Goal: Find specific page/section: Find specific page/section

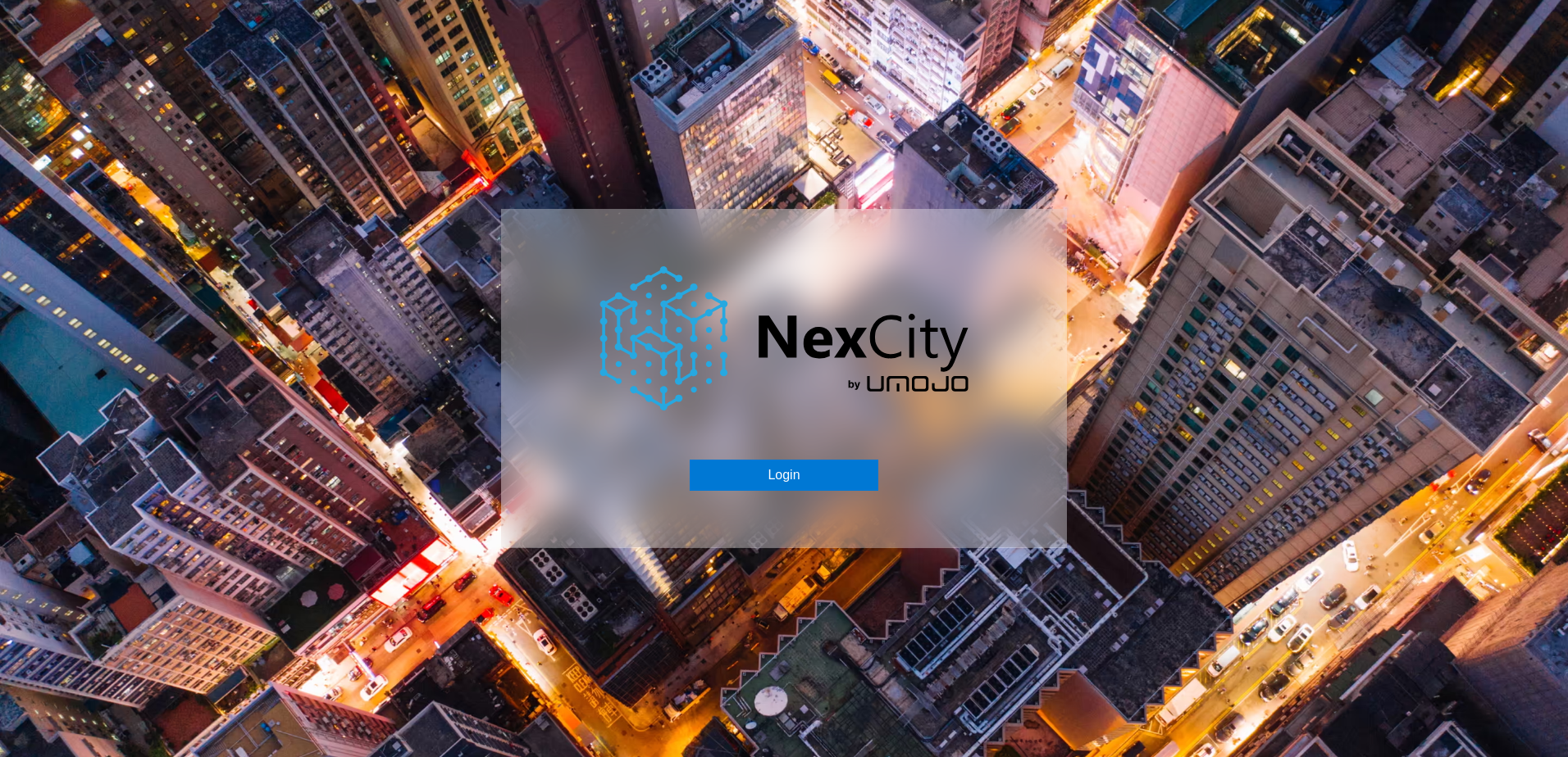
click at [792, 458] on div "Login" at bounding box center [784, 378] width 565 height 339
click at [791, 468] on button "Login" at bounding box center [783, 475] width 188 height 31
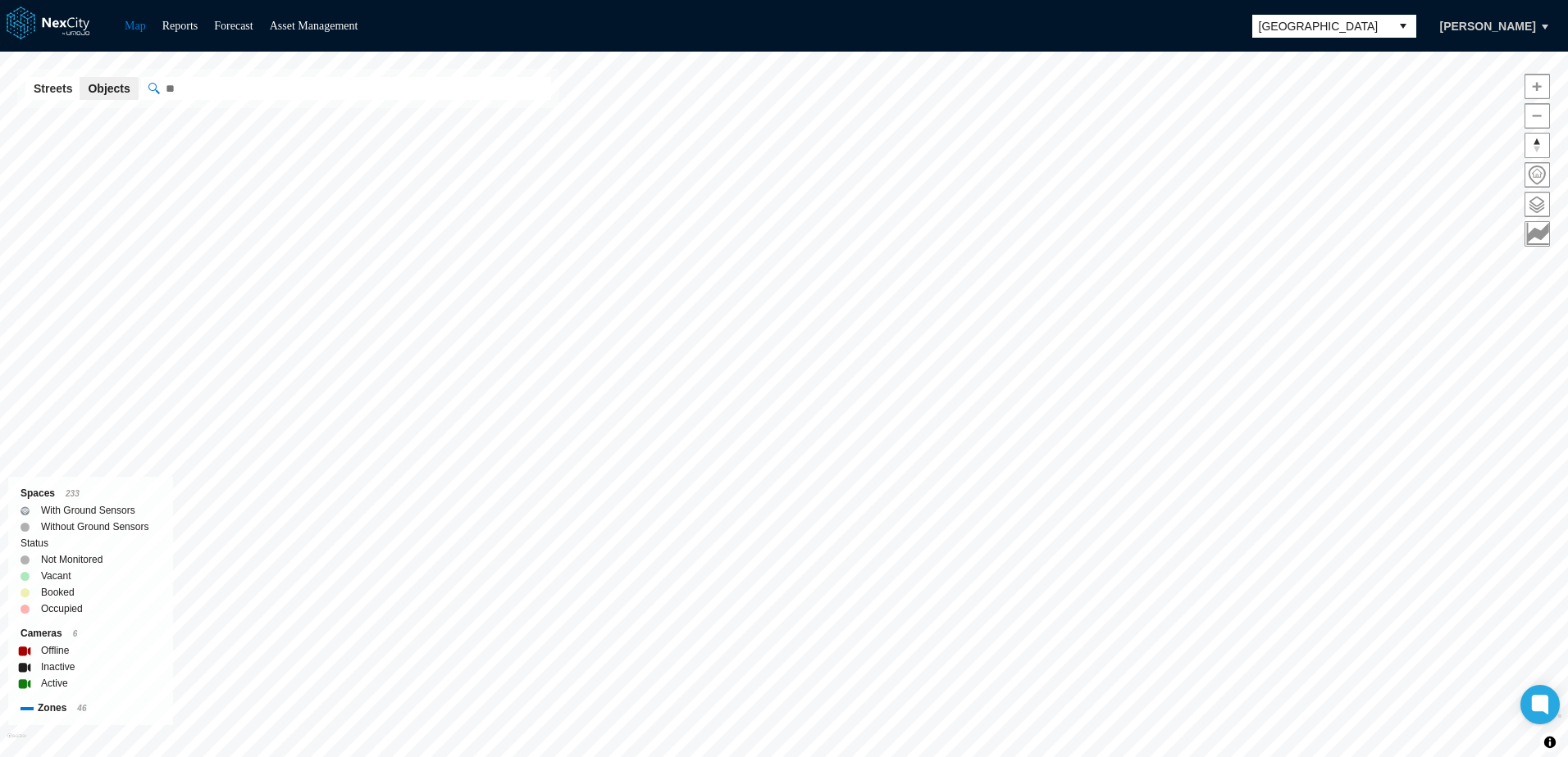
click at [286, 98] on input "" at bounding box center [346, 88] width 410 height 23
paste input "******"
type input "******"
click at [1292, 20] on span "[GEOGRAPHIC_DATA]" at bounding box center [1321, 25] width 125 height 16
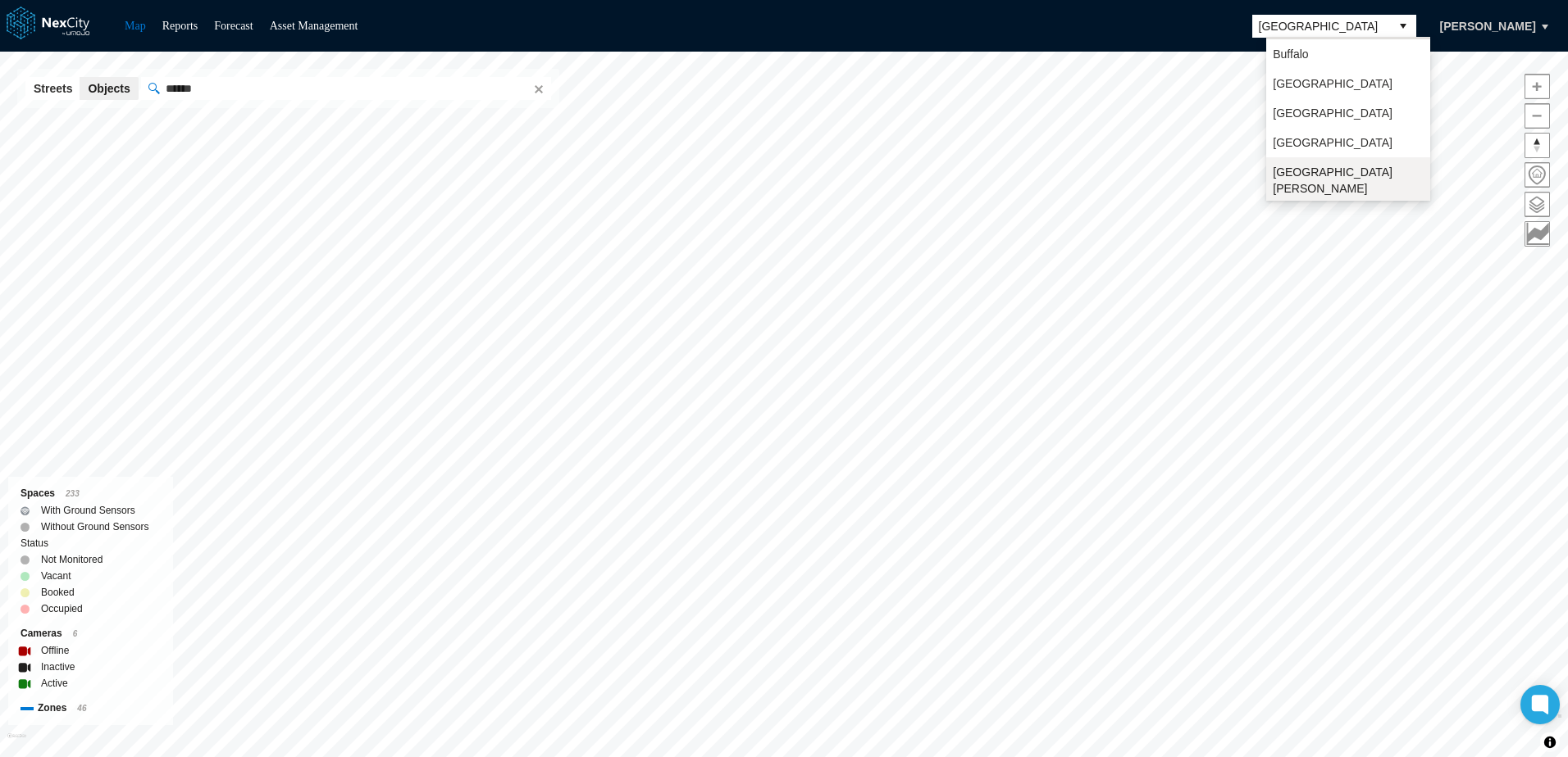
scroll to position [42, 0]
click at [1290, 161] on span "[GEOGRAPHIC_DATA][PERSON_NAME]" at bounding box center [1348, 165] width 151 height 33
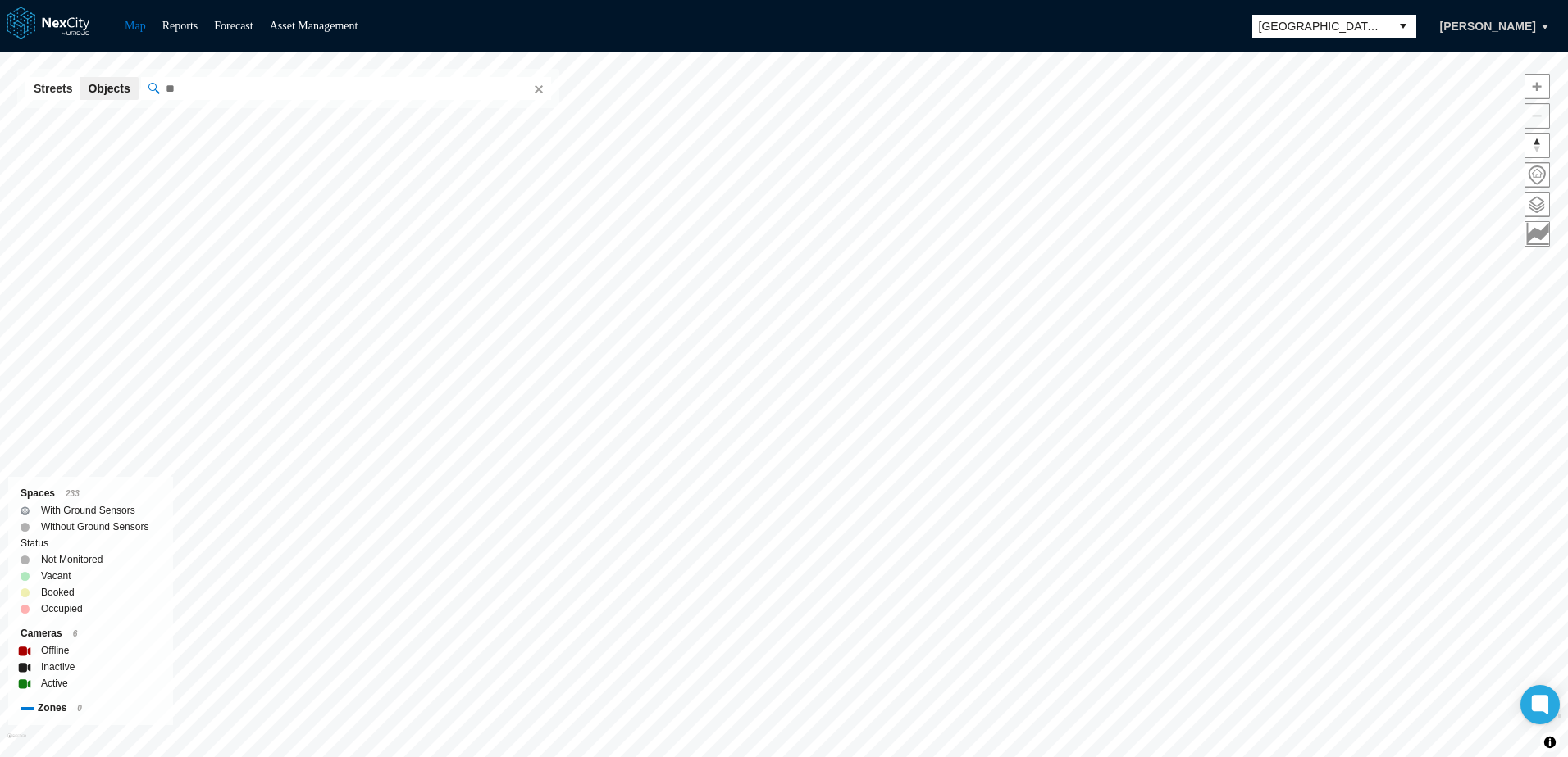
click at [202, 89] on input "" at bounding box center [346, 88] width 410 height 23
paste input "******"
type input "******"
drag, startPoint x: 420, startPoint y: 224, endPoint x: 540, endPoint y: 672, distance: 463.8
click at [540, 672] on div "Camera: 12M594 Active" at bounding box center [611, 677] width 565 height 52
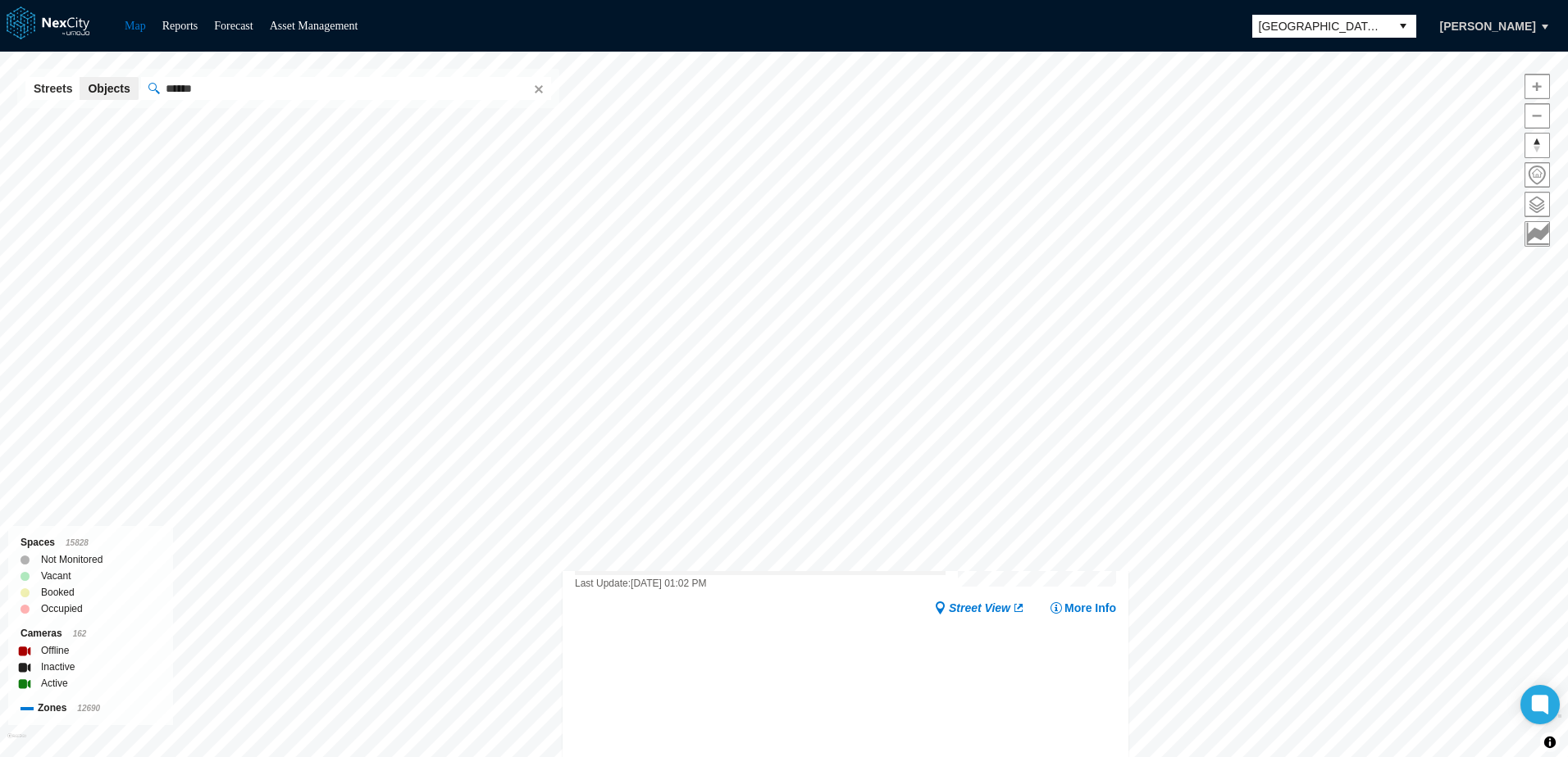
drag, startPoint x: 830, startPoint y: 384, endPoint x: 568, endPoint y: 537, distance: 303.4
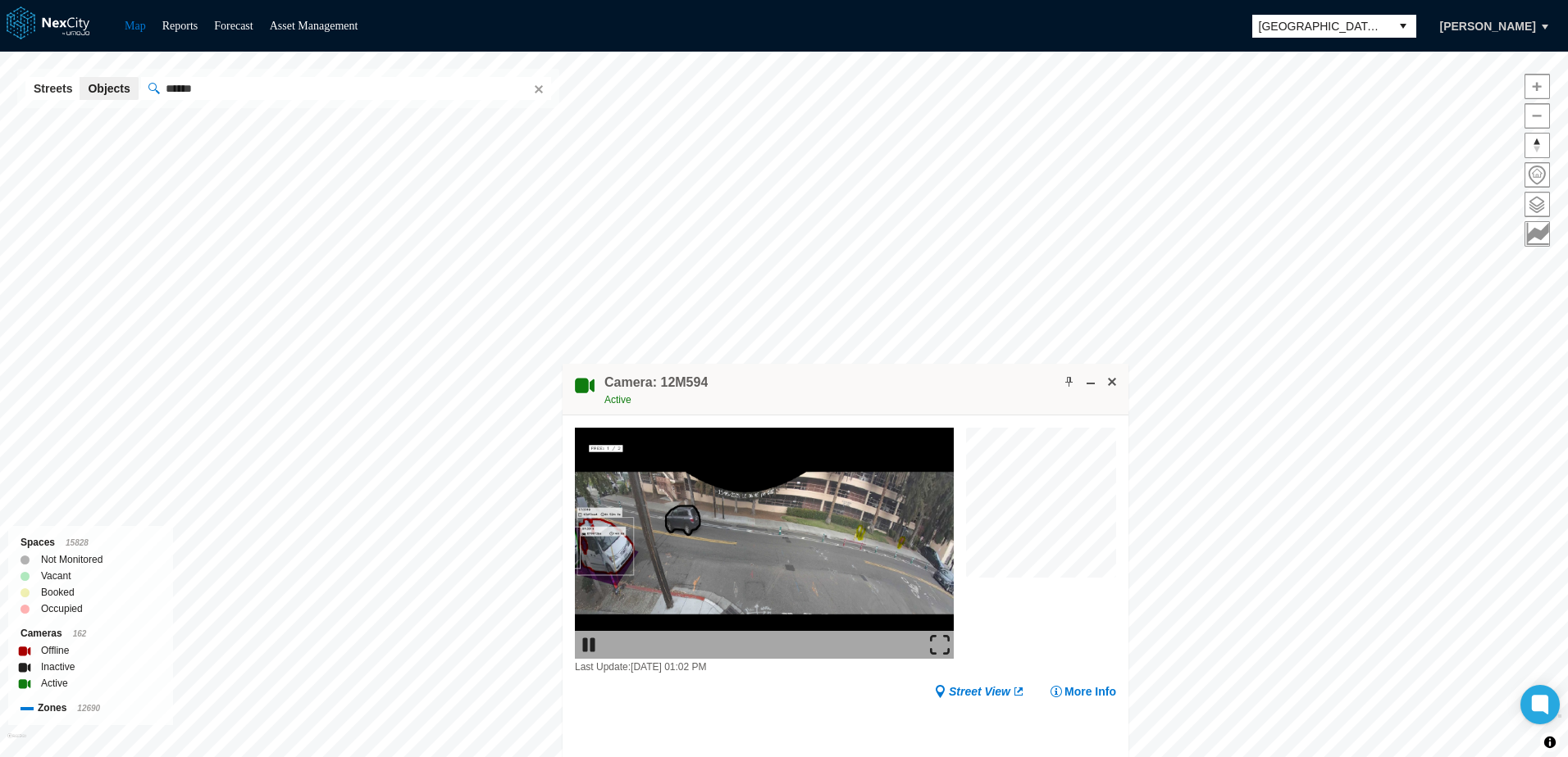
click at [568, 416] on div "Camera: 12M594 Active" at bounding box center [846, 390] width 565 height 52
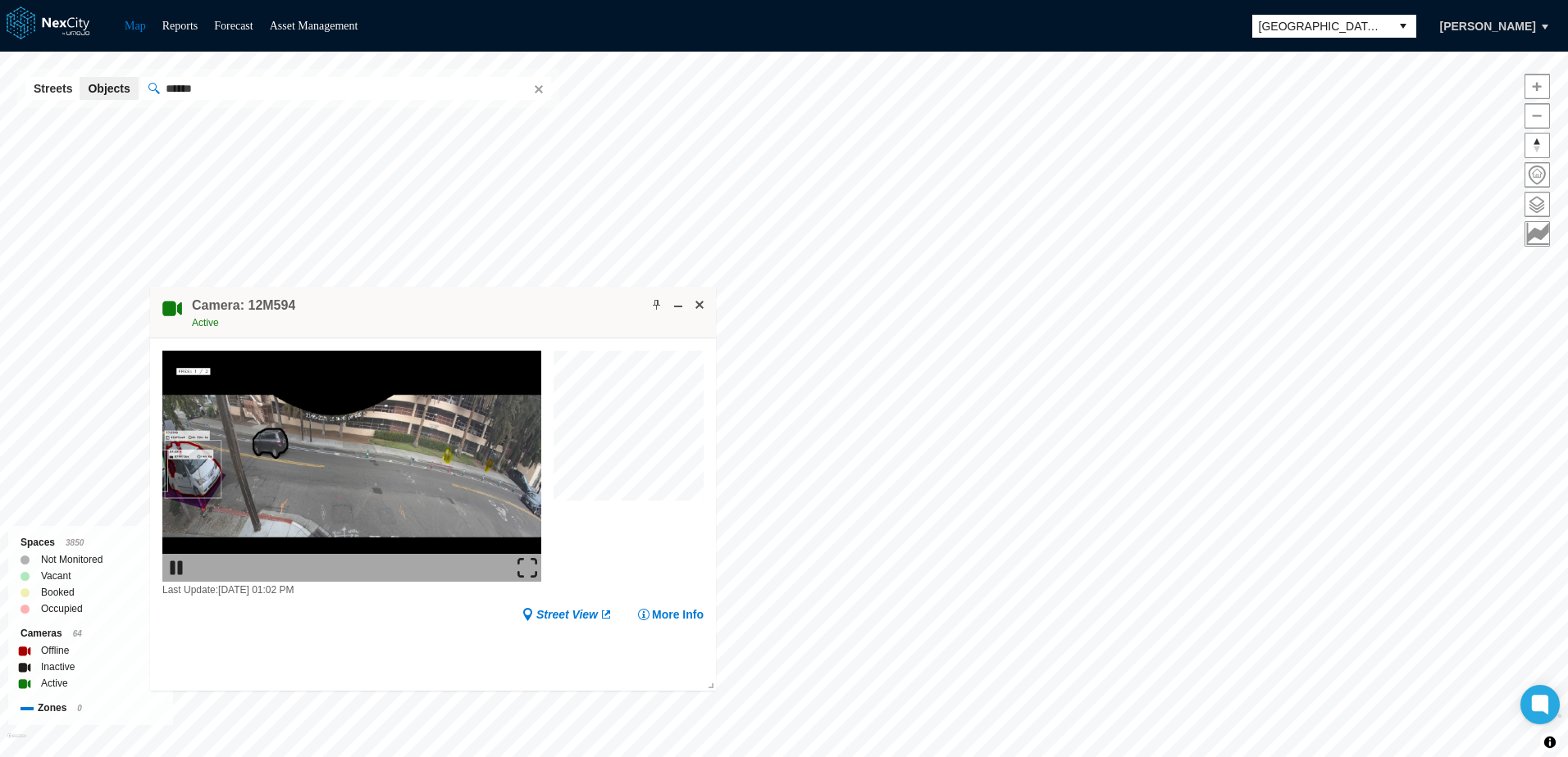
drag, startPoint x: 597, startPoint y: 303, endPoint x: 470, endPoint y: 352, distance: 136.1
click at [470, 339] on div "Camera: 12M594 Active" at bounding box center [433, 312] width 565 height 52
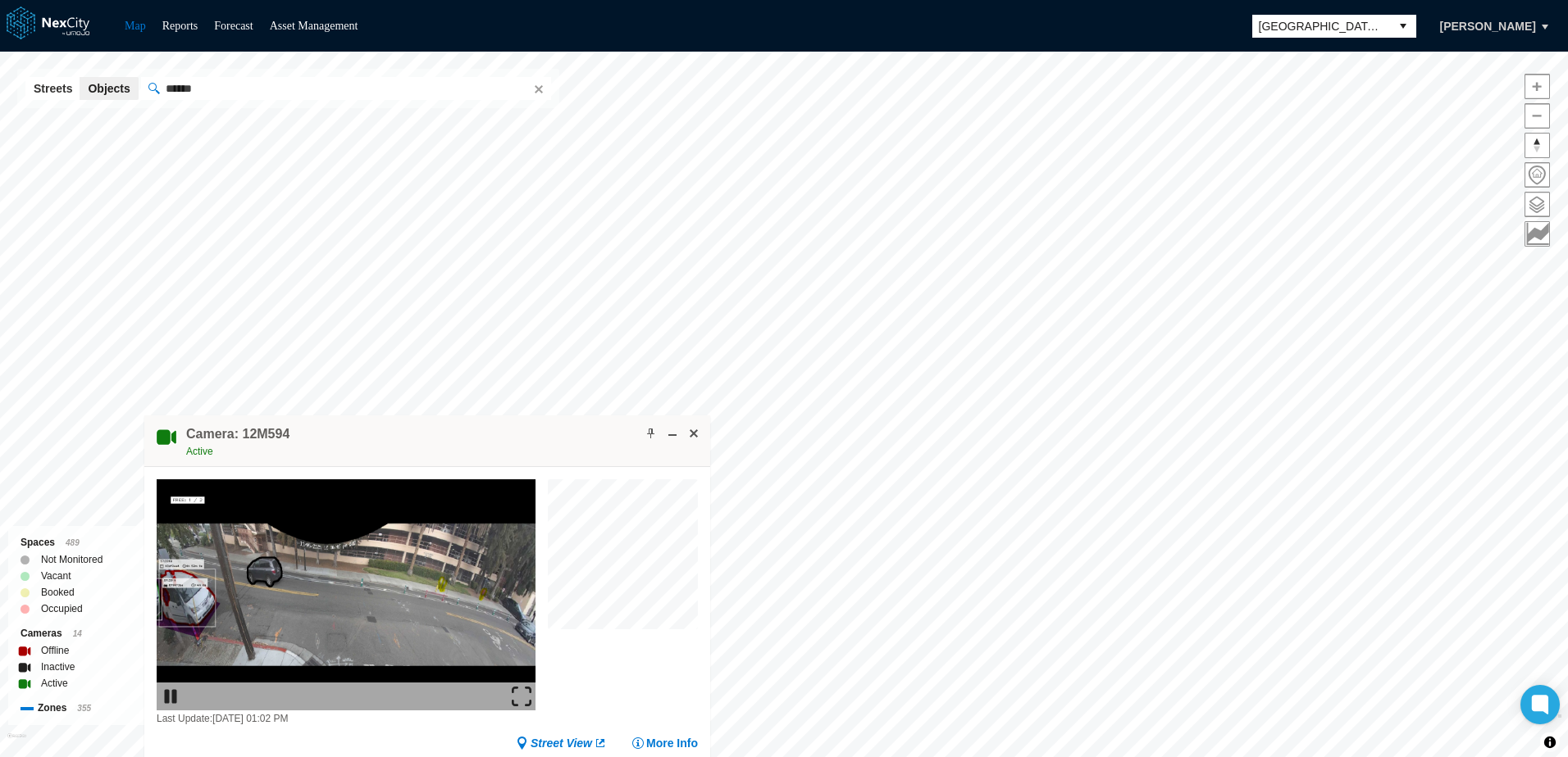
drag, startPoint x: 404, startPoint y: 368, endPoint x: 801, endPoint y: 602, distance: 460.8
click at [710, 468] on div "Camera: 12M594 Active" at bounding box center [427, 441] width 565 height 52
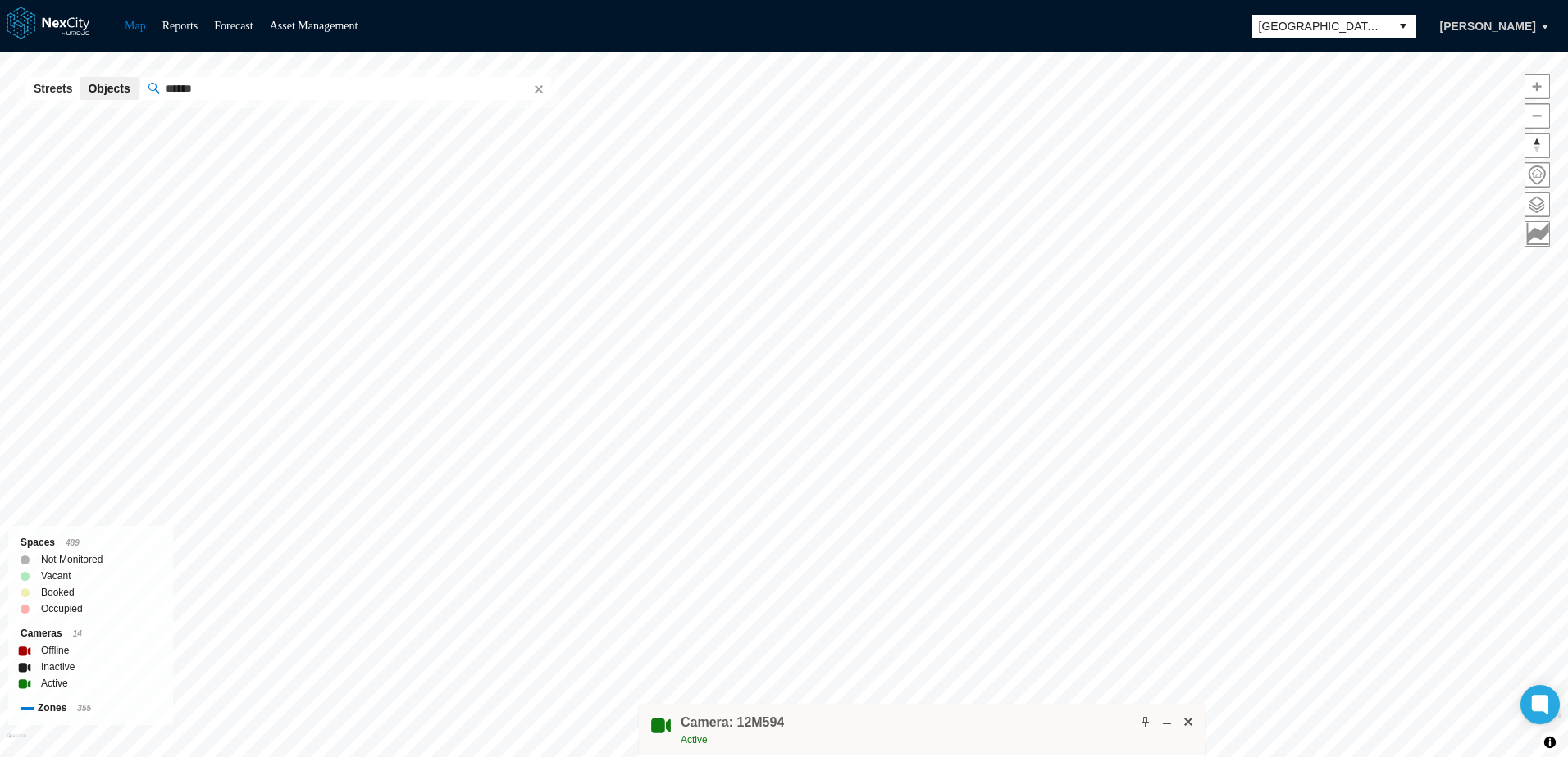
drag, startPoint x: 725, startPoint y: 604, endPoint x: 949, endPoint y: 738, distance: 261.0
click at [949, 738] on div "Camera: 12M594 Active" at bounding box center [921, 730] width 565 height 52
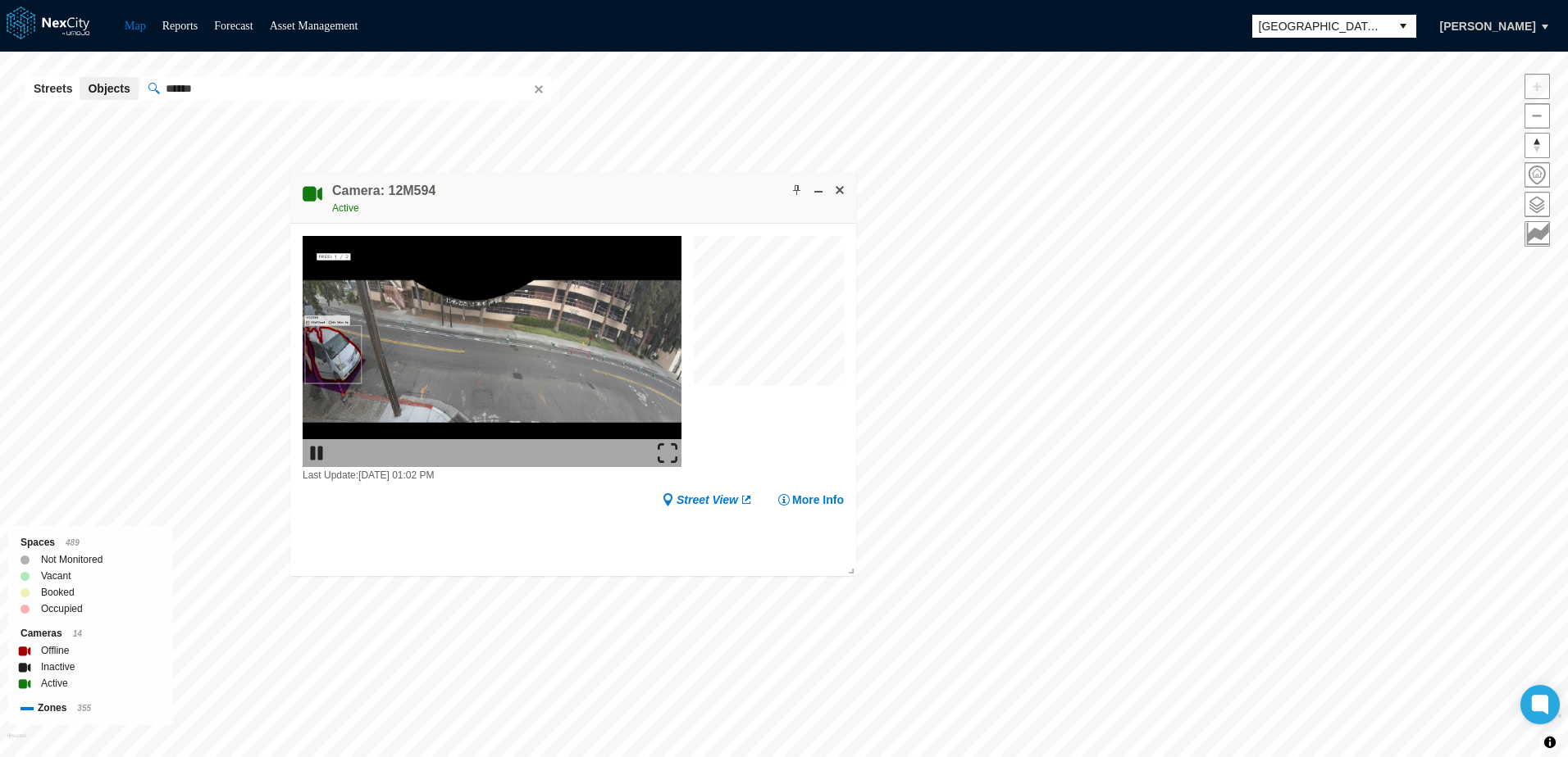
click at [580, 573] on div "San [PERSON_NAME] KPI overview Reports 0 On-Street parking zones | 0 Off-Street…" at bounding box center [784, 405] width 1568 height 706
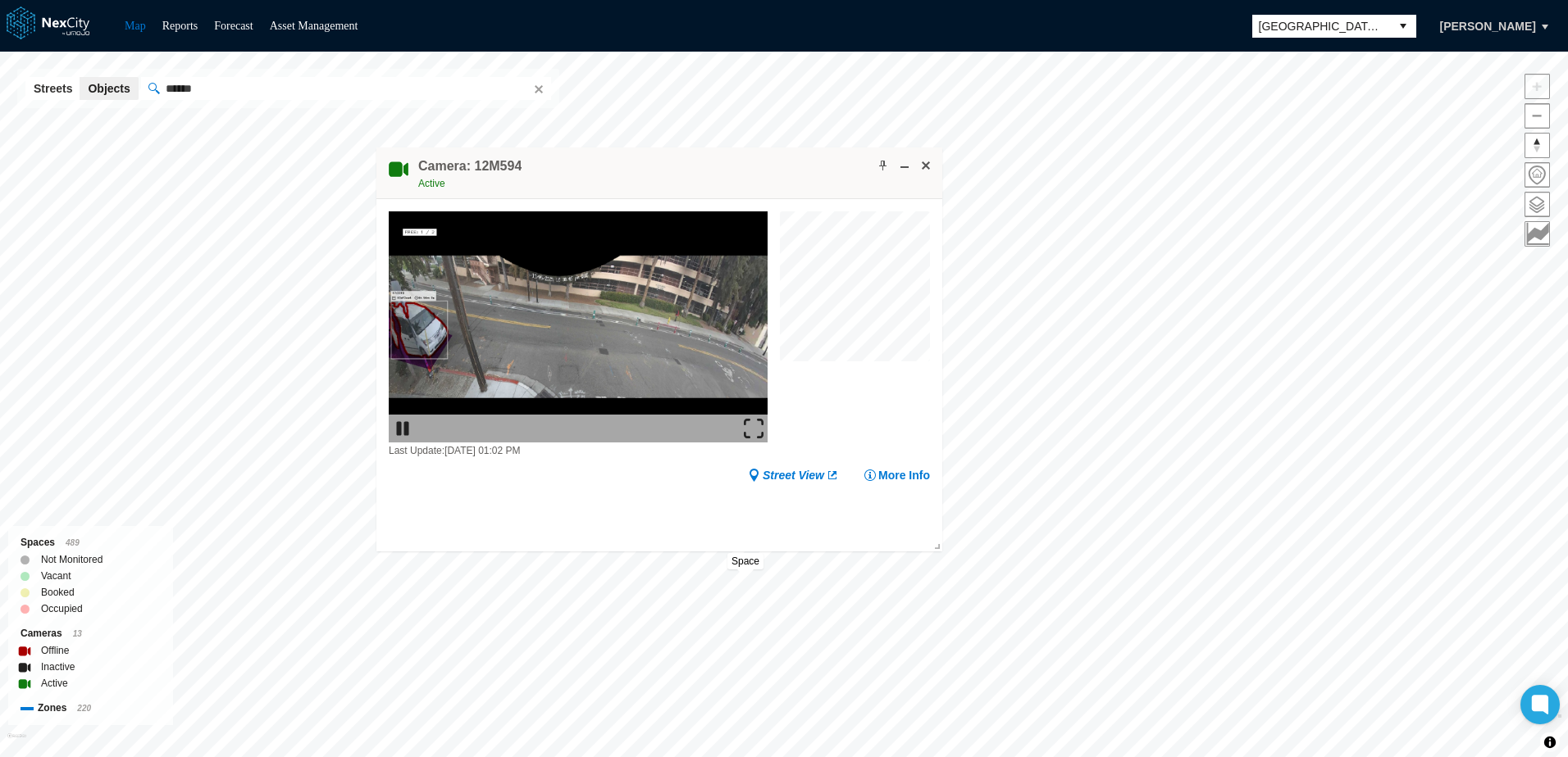
click at [774, 512] on div "San [PERSON_NAME] KPI overview Reports 0 On-Street parking zones | 0 Off-Street…" at bounding box center [784, 405] width 1568 height 706
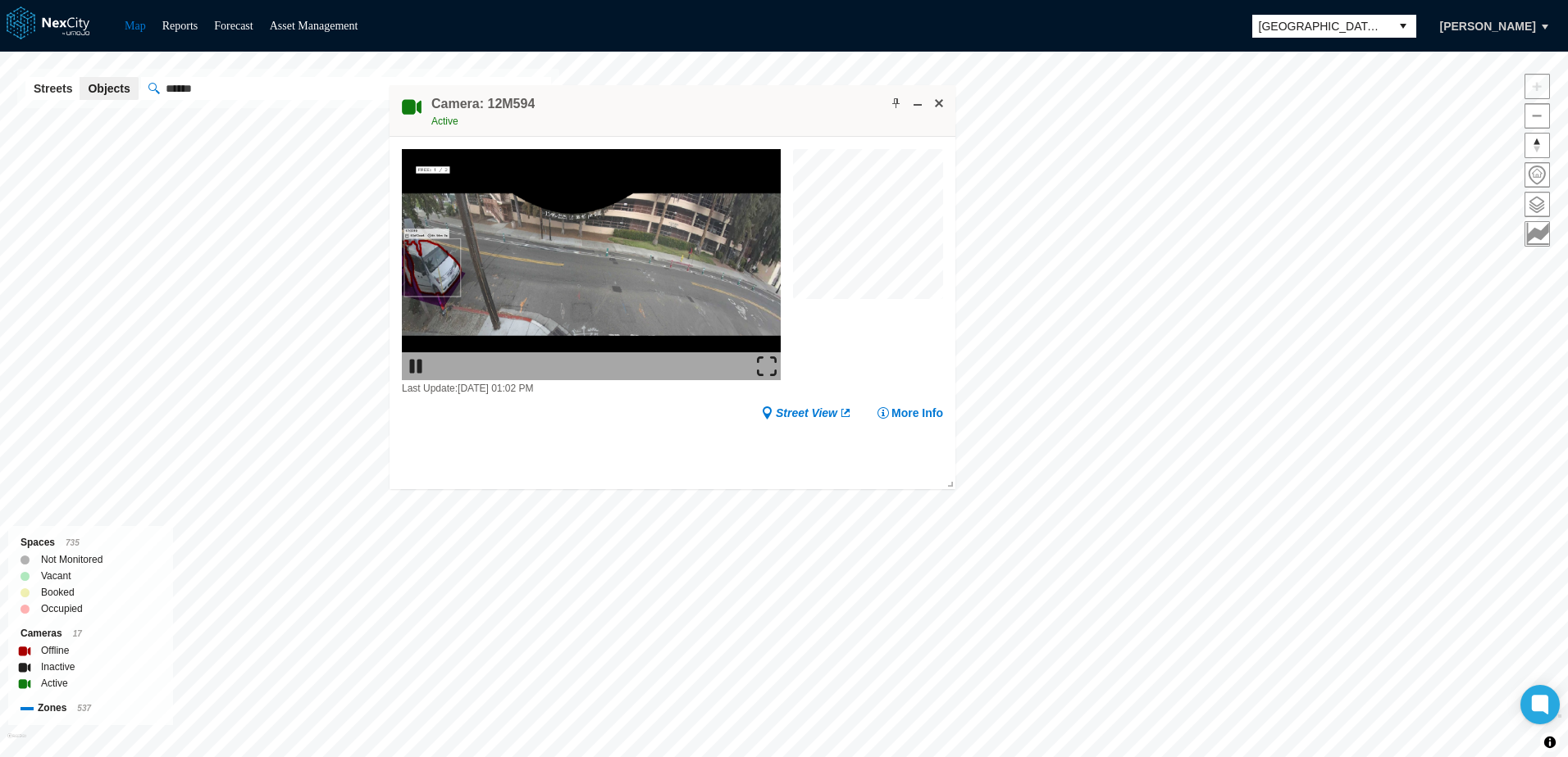
drag, startPoint x: 722, startPoint y: 104, endPoint x: 380, endPoint y: 137, distance: 343.6
click at [390, 134] on div "Camera: 12M594 Active" at bounding box center [672, 110] width 565 height 52
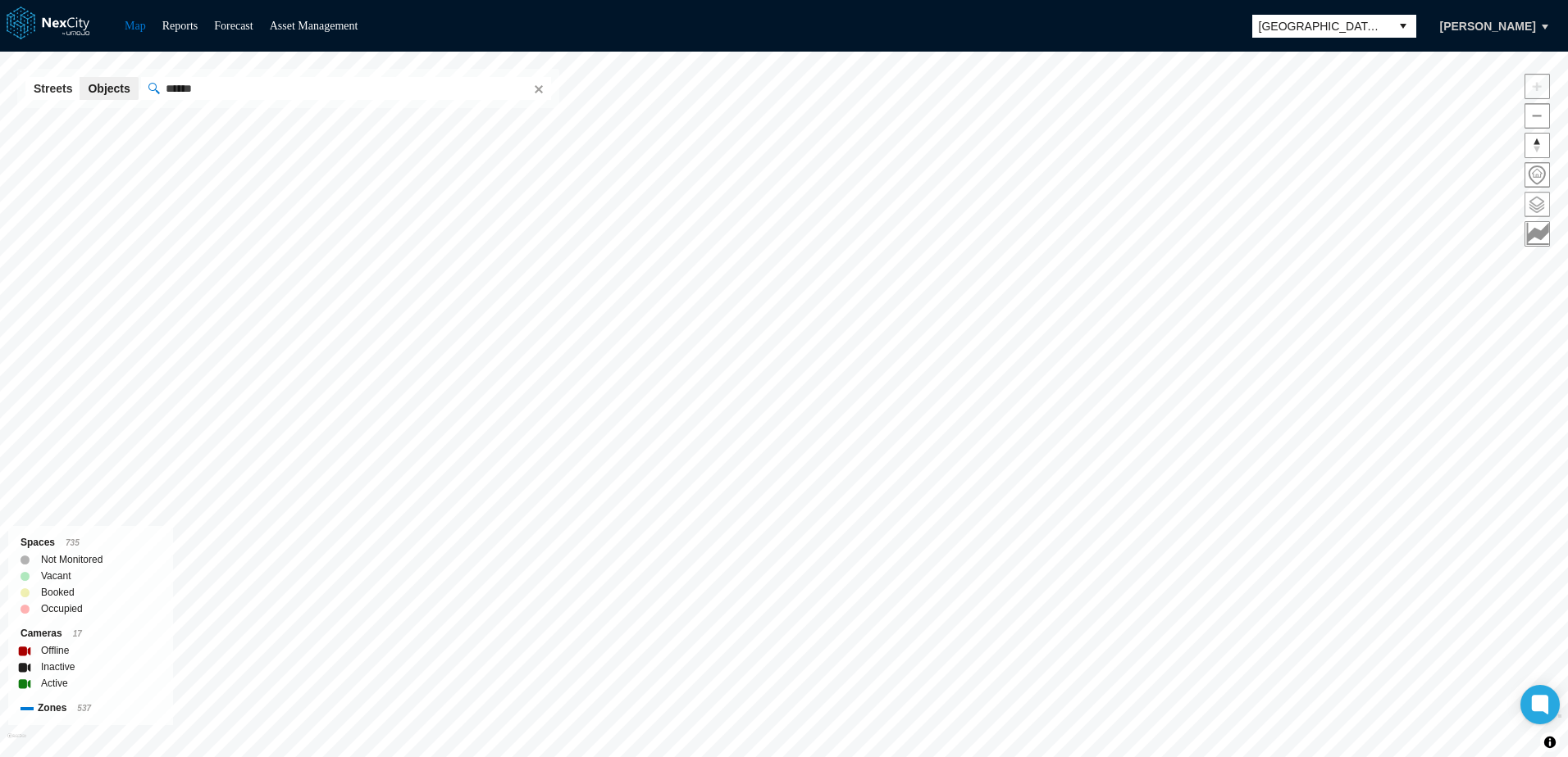
click at [1536, 203] on span at bounding box center [1537, 205] width 24 height 24
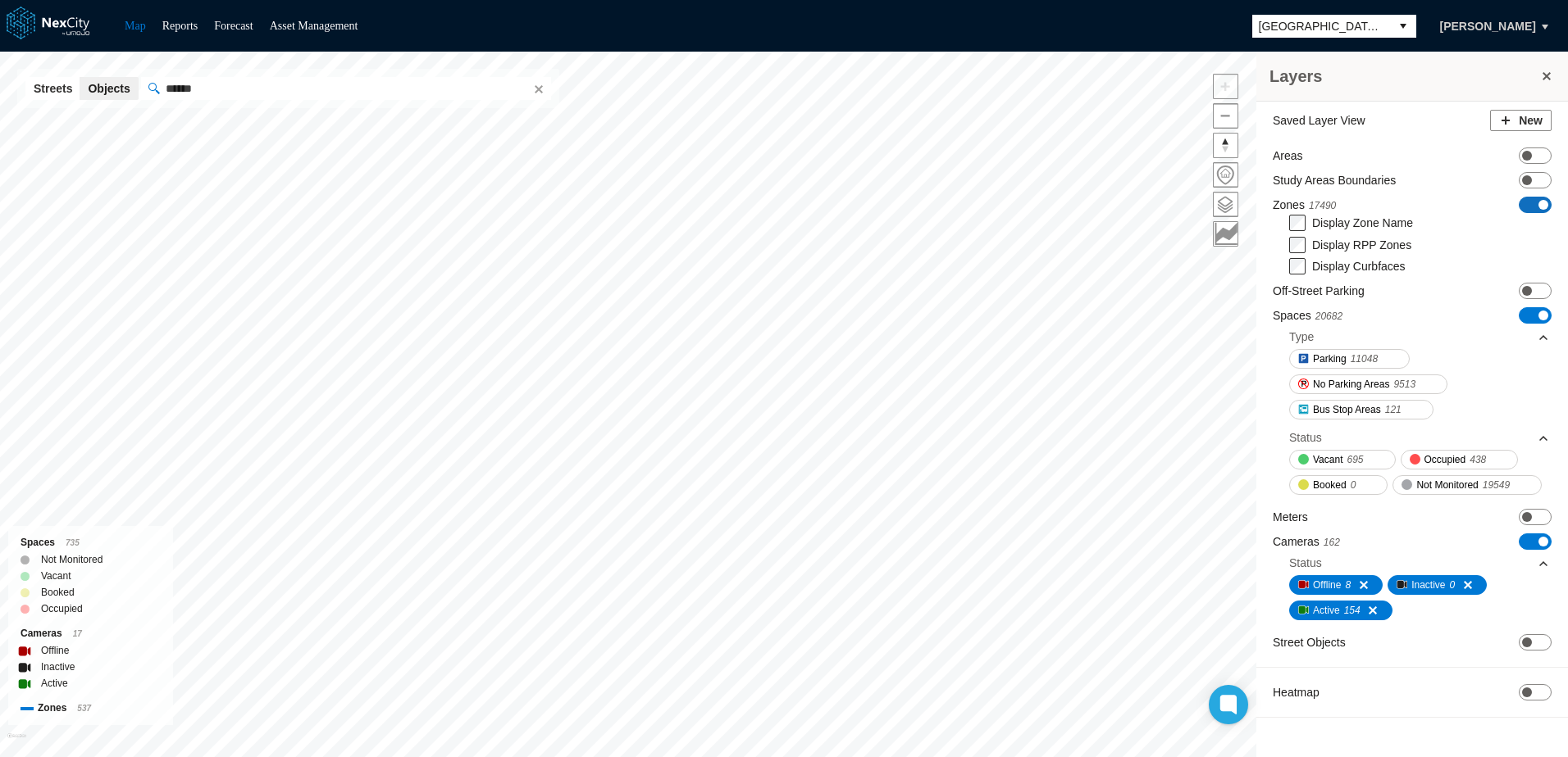
click at [1537, 205] on span "ON OFF" at bounding box center [1535, 205] width 33 height 16
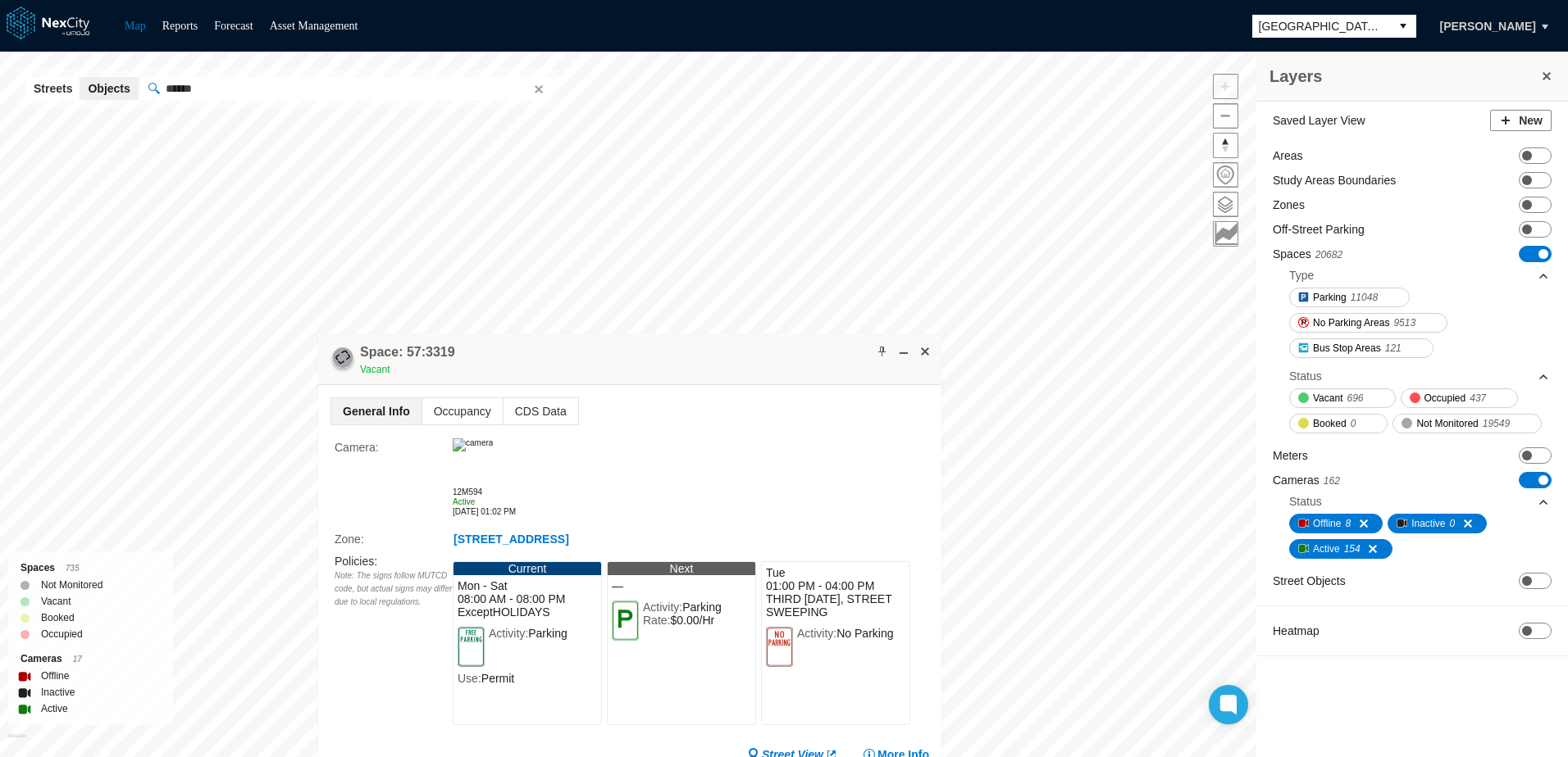
drag, startPoint x: 709, startPoint y: 468, endPoint x: 668, endPoint y: 240, distance: 231.7
click at [672, 334] on div "Space: 57:3319 Vacant" at bounding box center [630, 359] width 623 height 52
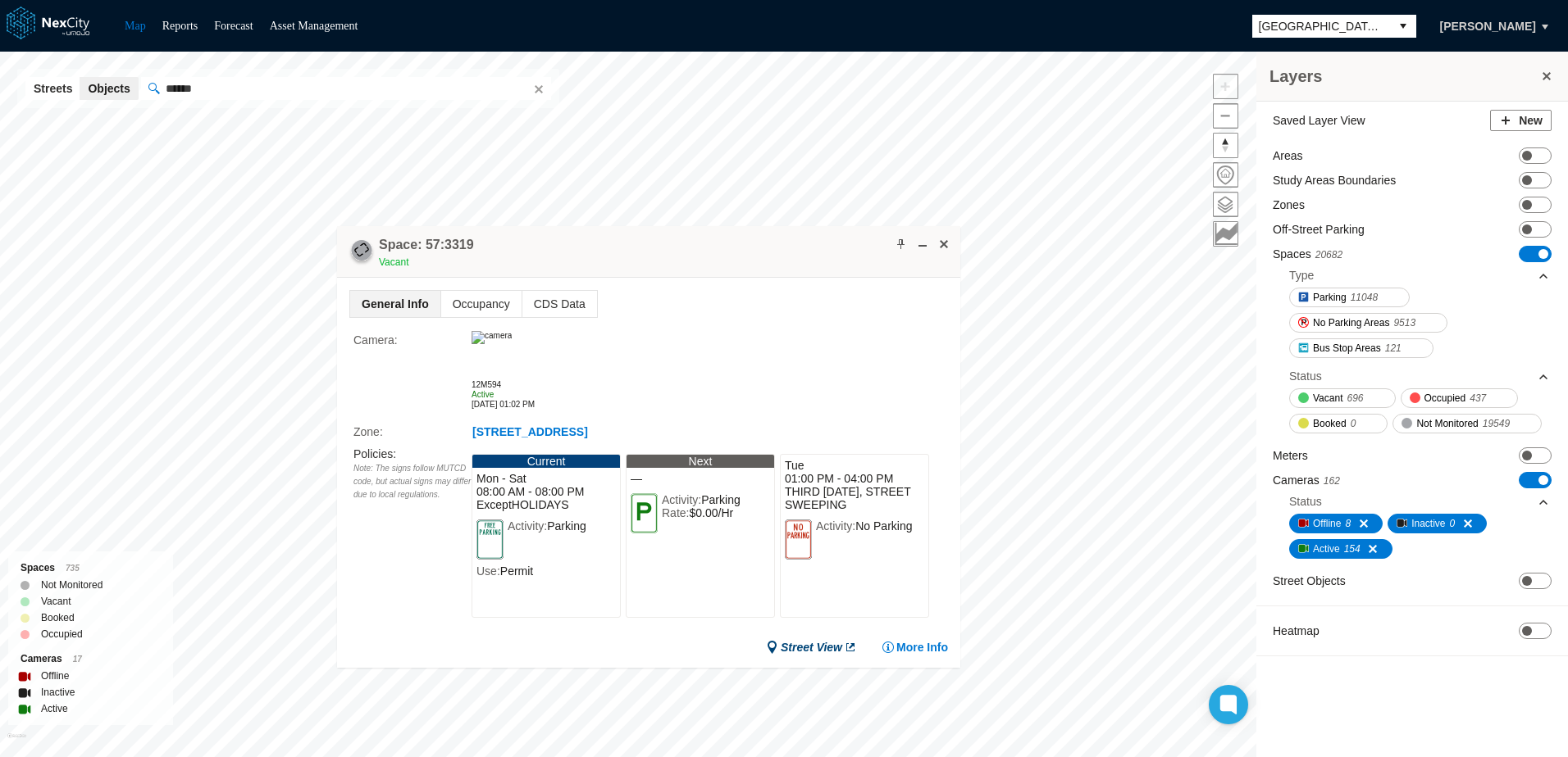
click at [813, 654] on link "Street View" at bounding box center [811, 647] width 91 height 16
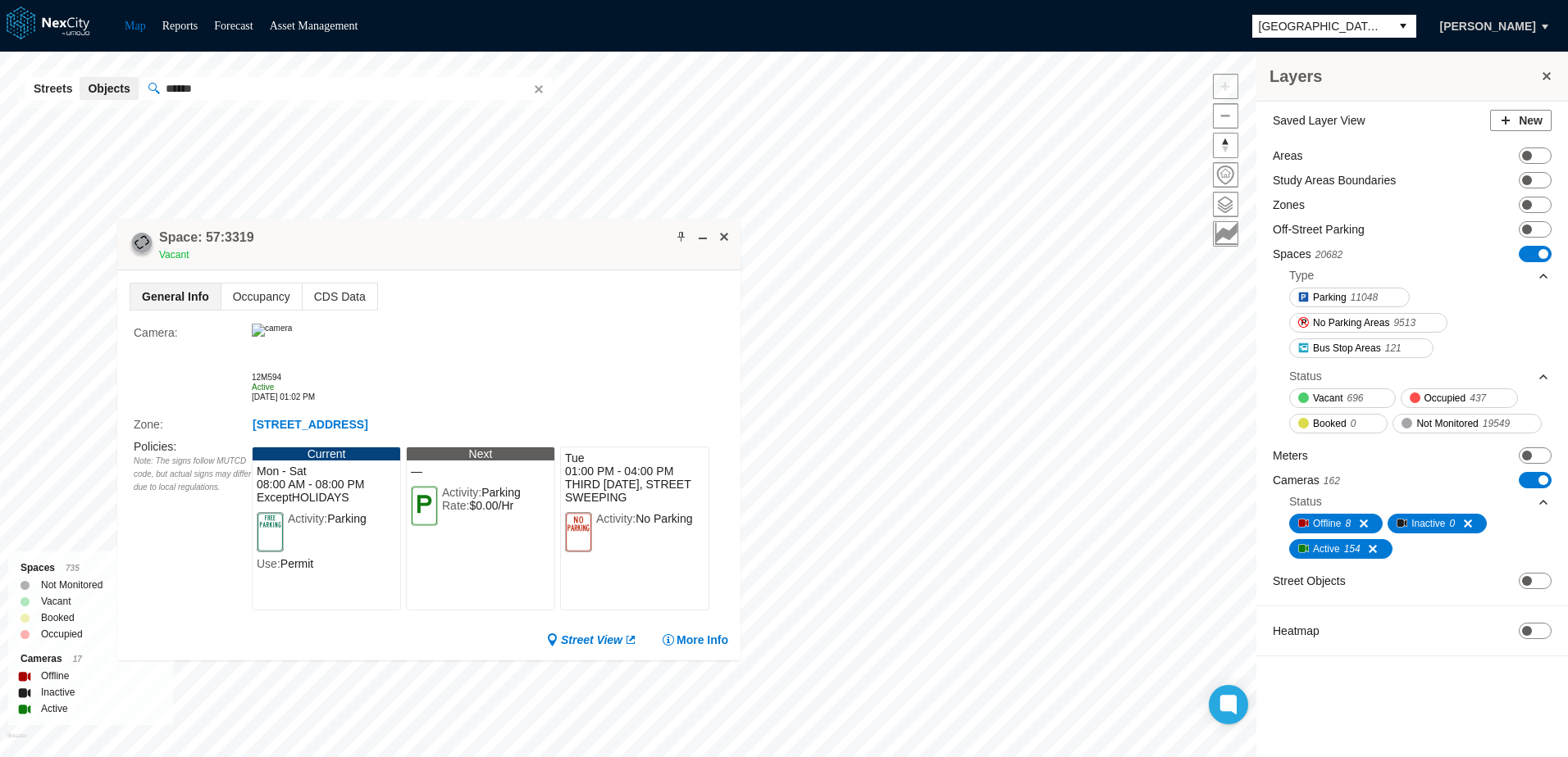
drag, startPoint x: 759, startPoint y: 252, endPoint x: 500, endPoint y: 225, distance: 260.4
click at [500, 225] on div "Space: 57:3319 Vacant" at bounding box center [429, 244] width 623 height 52
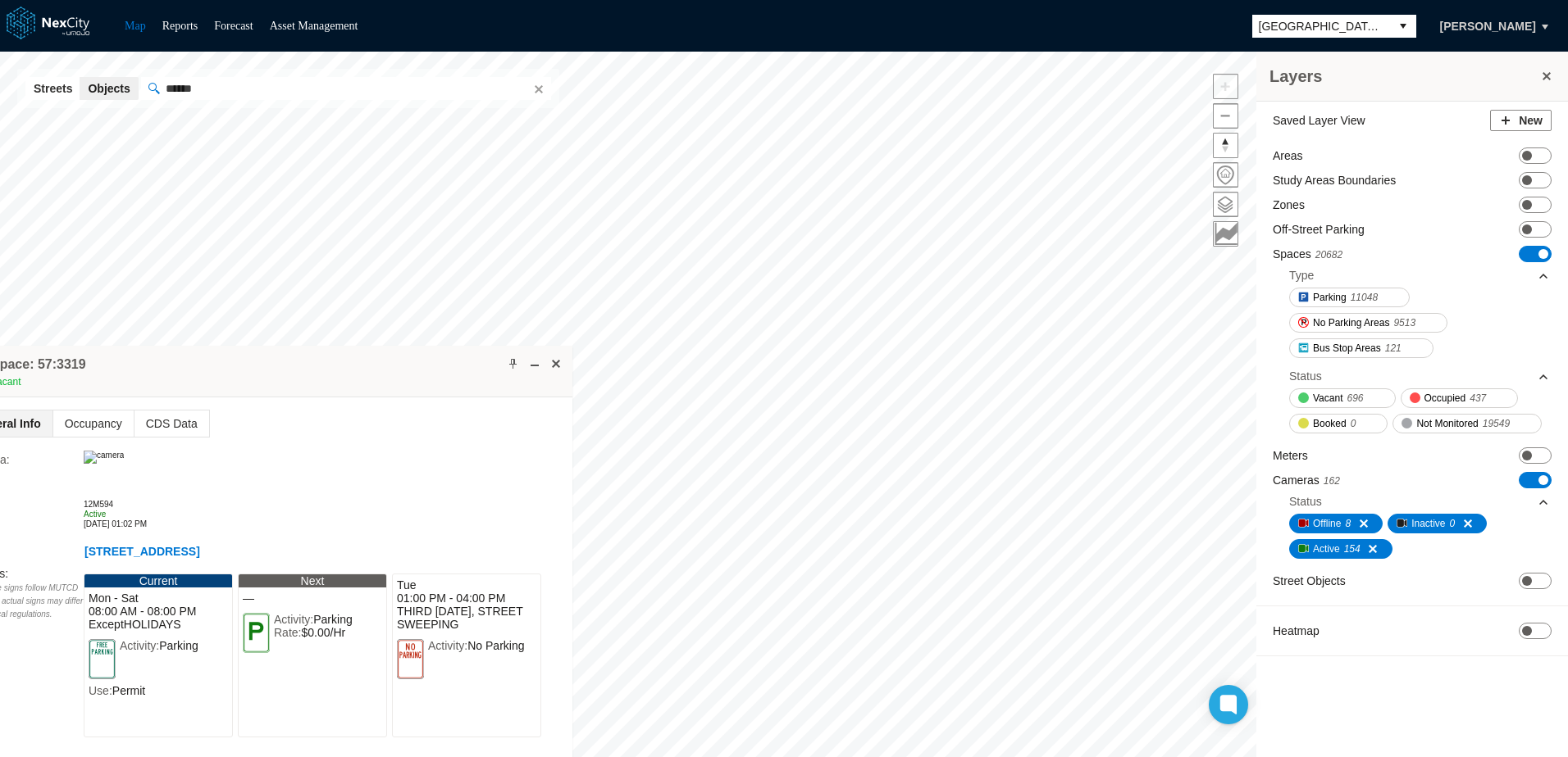
drag, startPoint x: 529, startPoint y: 244, endPoint x: 333, endPoint y: 491, distance: 315.3
click at [333, 397] on div "Space: 57:3319 Vacant" at bounding box center [261, 372] width 623 height 52
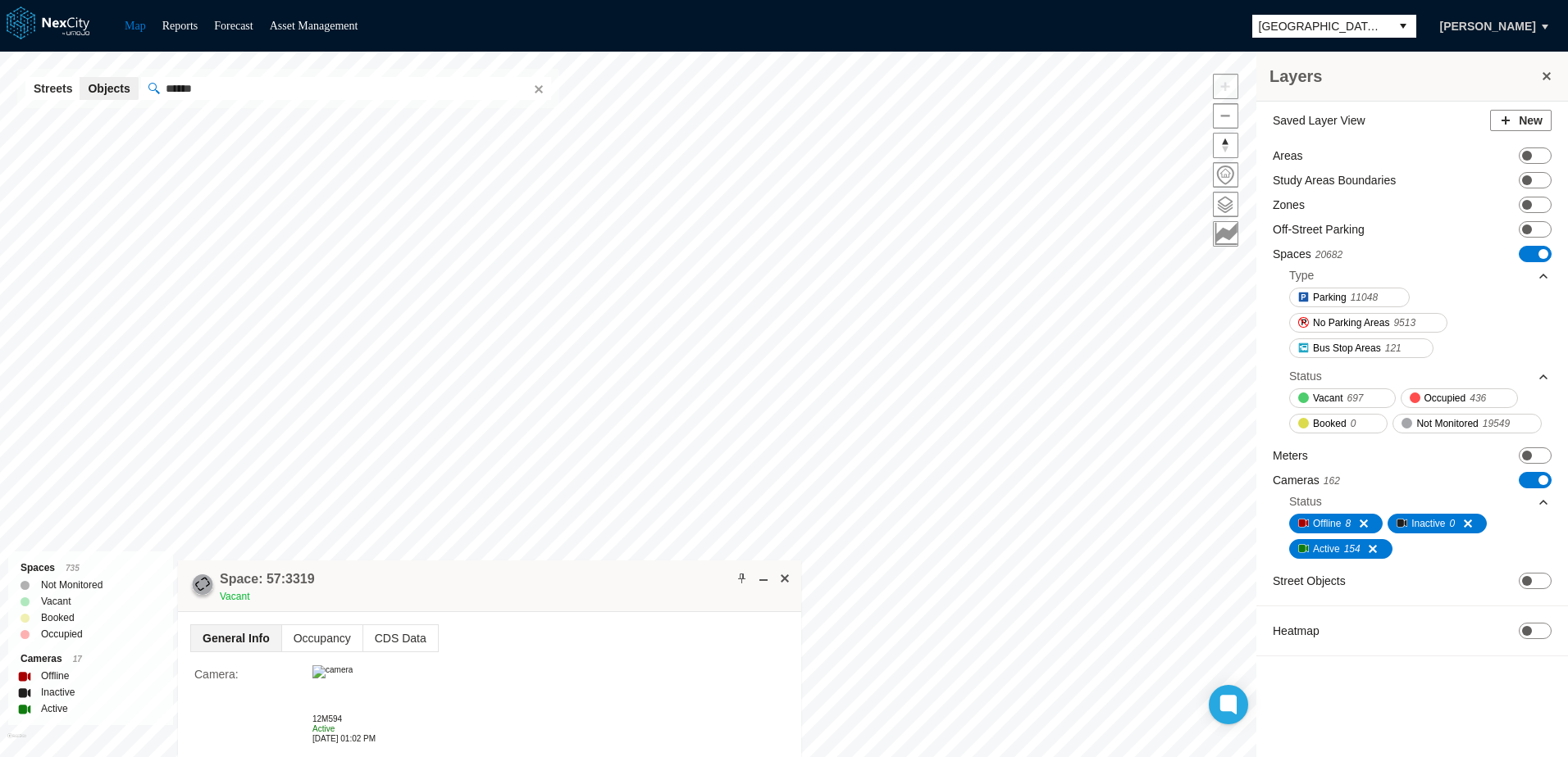
drag, startPoint x: 299, startPoint y: 491, endPoint x: 893, endPoint y: 613, distance: 606.4
click at [801, 613] on div "Space: 57:3319 Vacant" at bounding box center [490, 586] width 623 height 52
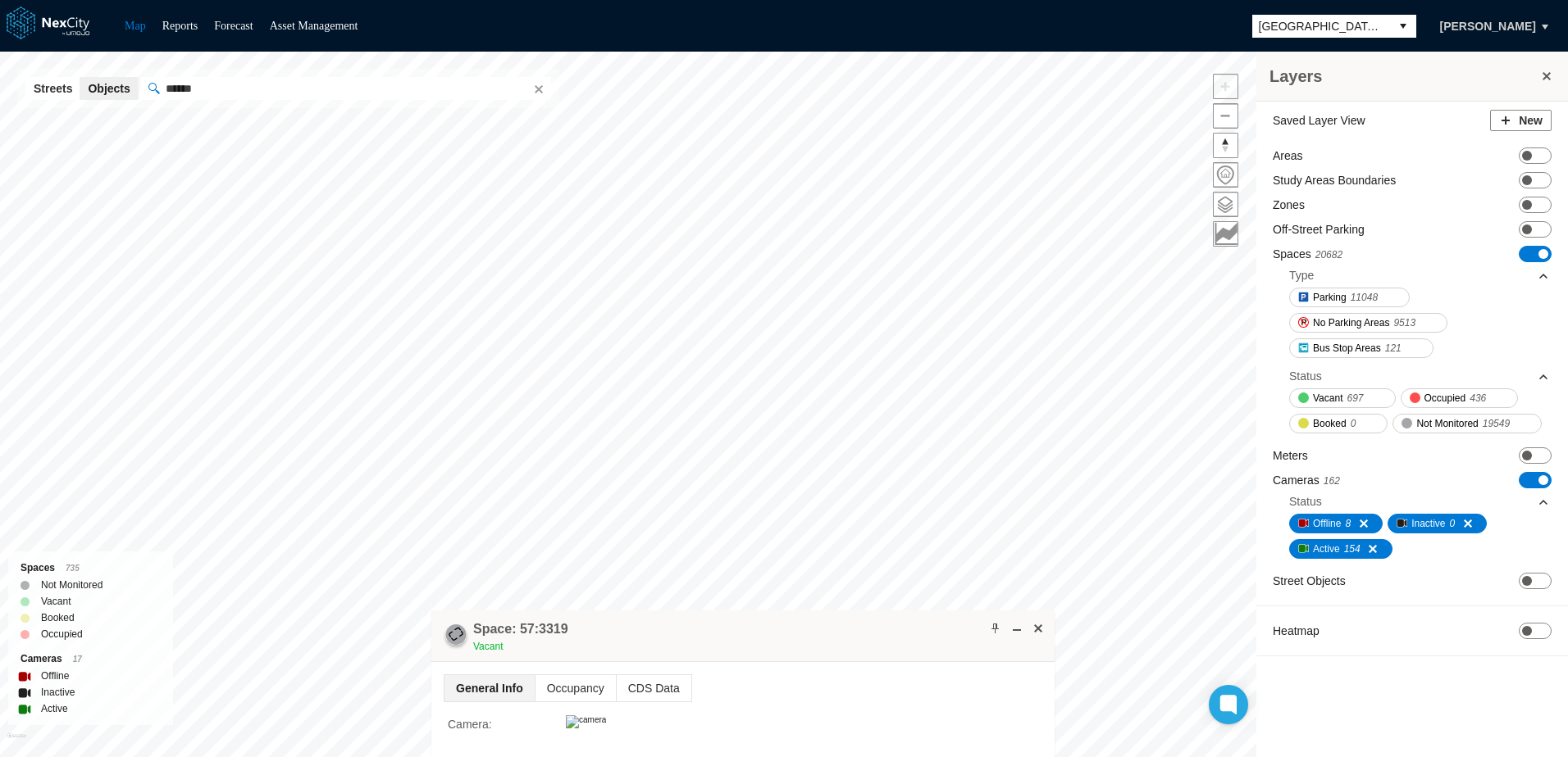
drag, startPoint x: 697, startPoint y: 626, endPoint x: 794, endPoint y: 541, distance: 129.0
click at [789, 611] on div "Space: 57:3319 Vacant" at bounding box center [743, 636] width 623 height 52
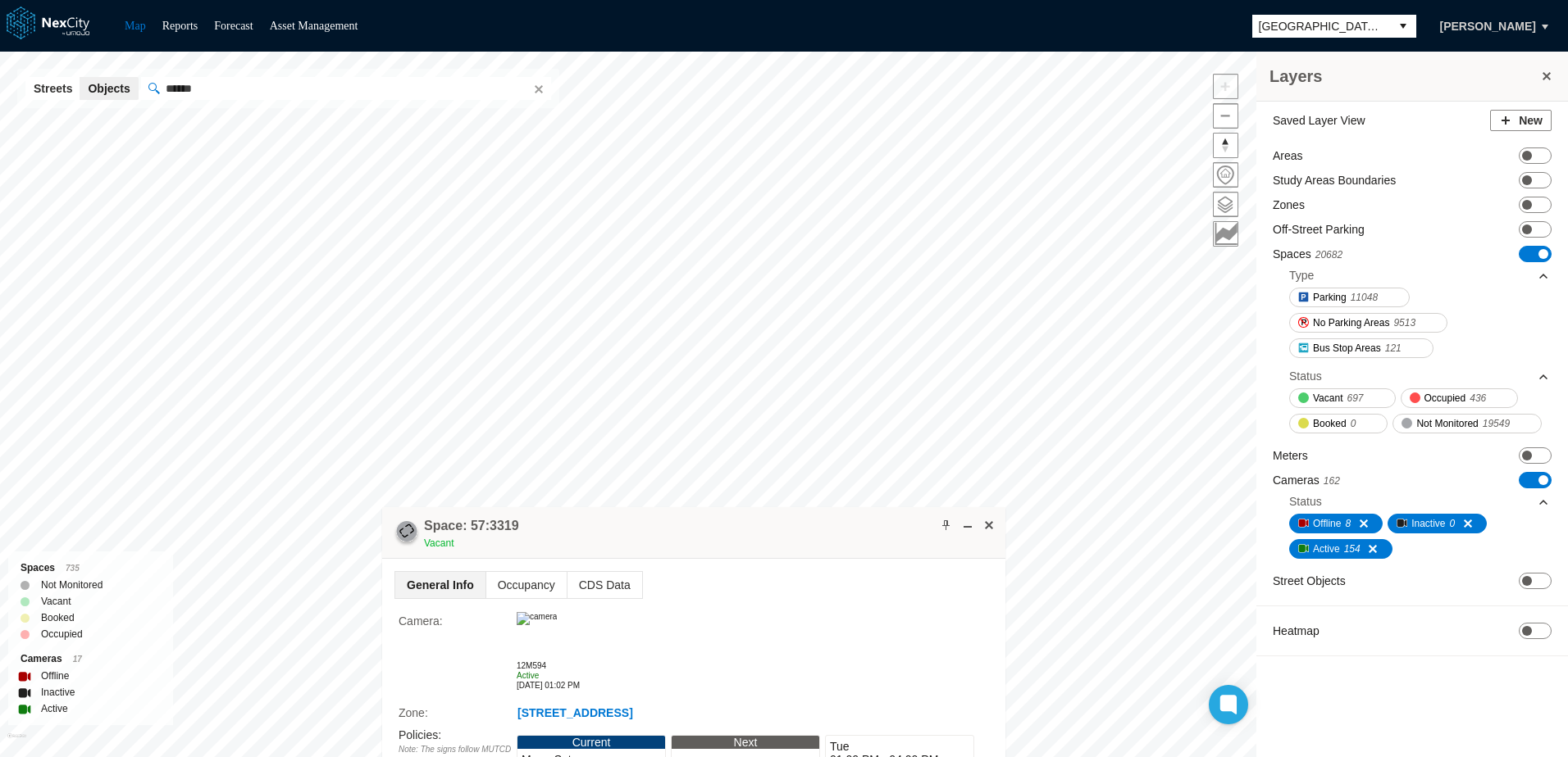
drag, startPoint x: 762, startPoint y: 547, endPoint x: 621, endPoint y: 515, distance: 144.6
click at [621, 515] on div "Space: 57:3319 Vacant" at bounding box center [694, 533] width 623 height 52
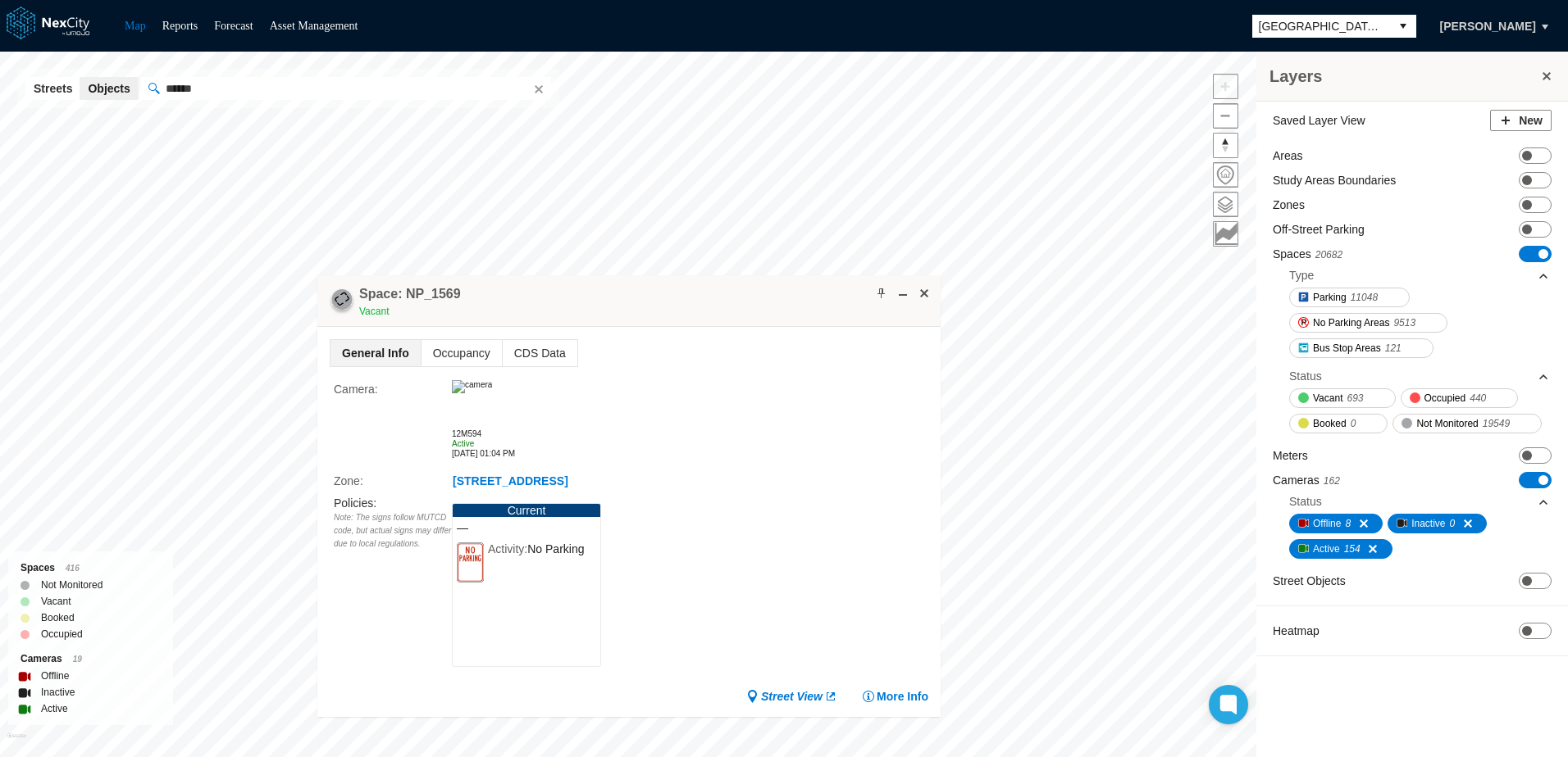
click at [920, 686] on div "General Info Occupancy CDS Data Camera : 12M594 Active [DATE] 01:04 PM Zone : […" at bounding box center [629, 522] width 623 height 390
click at [918, 693] on button "More Info" at bounding box center [895, 696] width 66 height 16
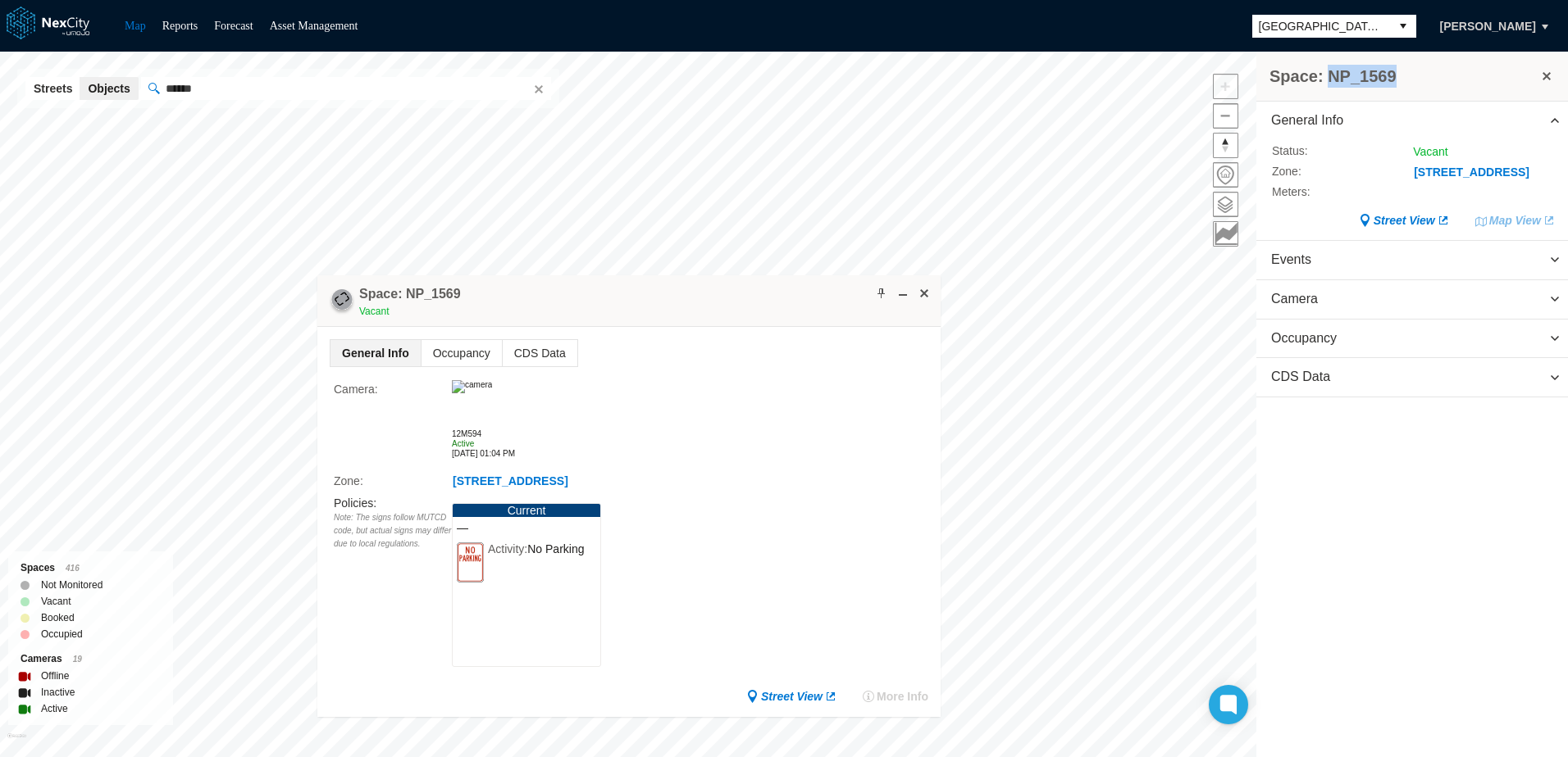
drag, startPoint x: 1321, startPoint y: 75, endPoint x: 1425, endPoint y: 79, distance: 104.1
click at [1425, 79] on h3 "Space: NP_1569" at bounding box center [1403, 76] width 269 height 23
drag, startPoint x: 1425, startPoint y: 79, endPoint x: 1379, endPoint y: 79, distance: 46.0
copy h3 "NP_1569"
